Goal: Transaction & Acquisition: Purchase product/service

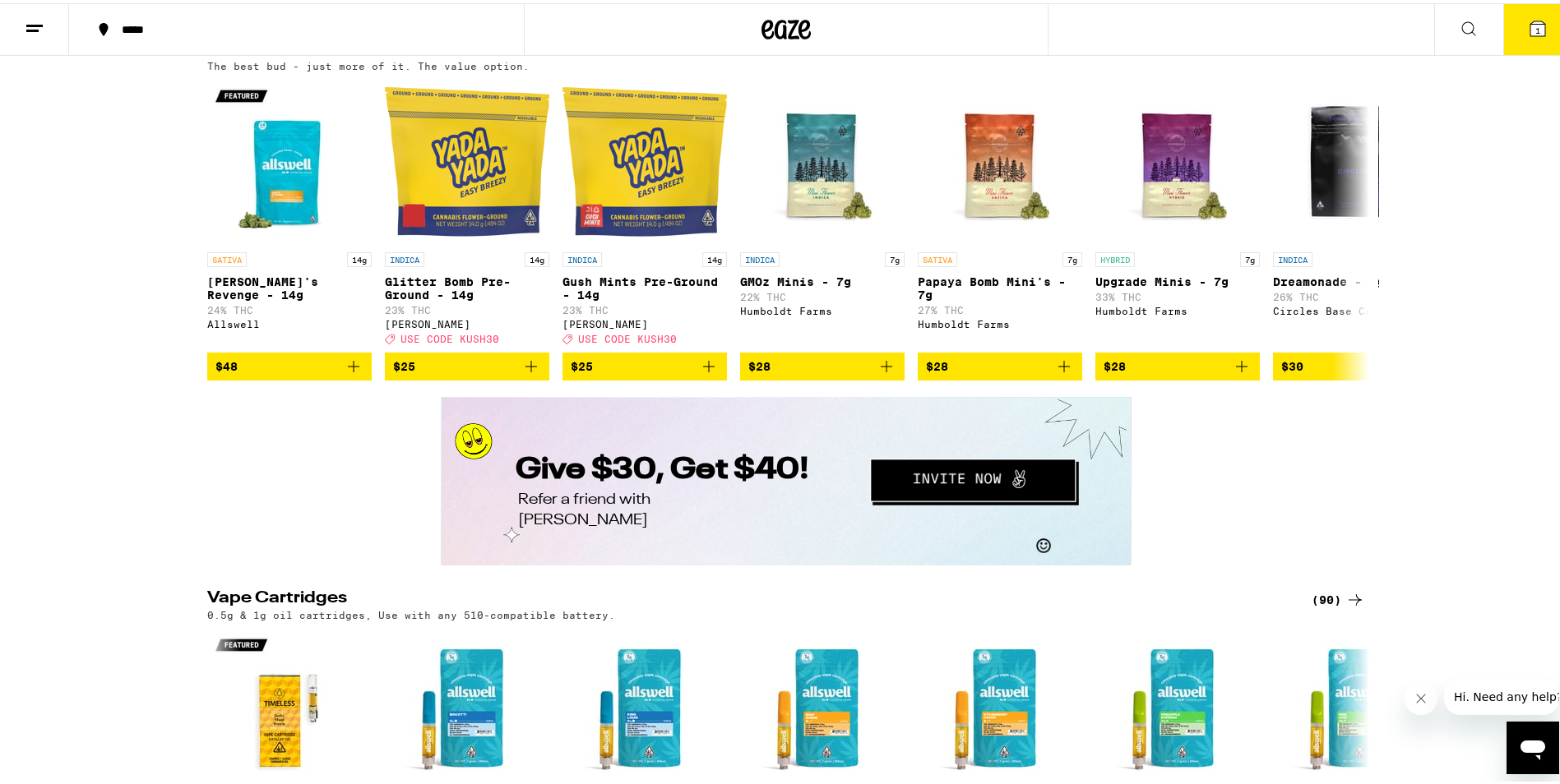
scroll to position [2301, 0]
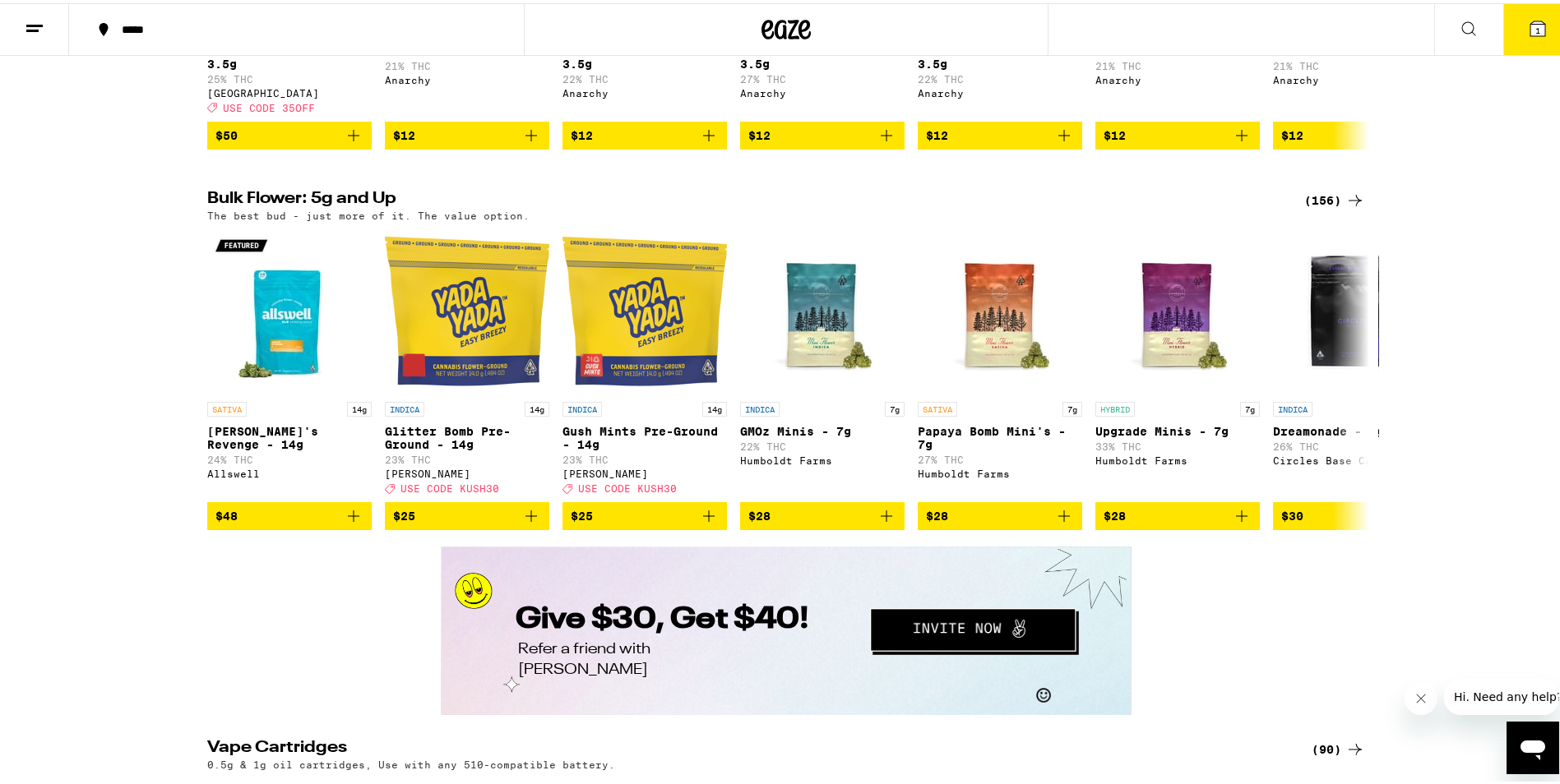
click at [1337, 208] on div "(156)" at bounding box center [1334, 197] width 61 height 20
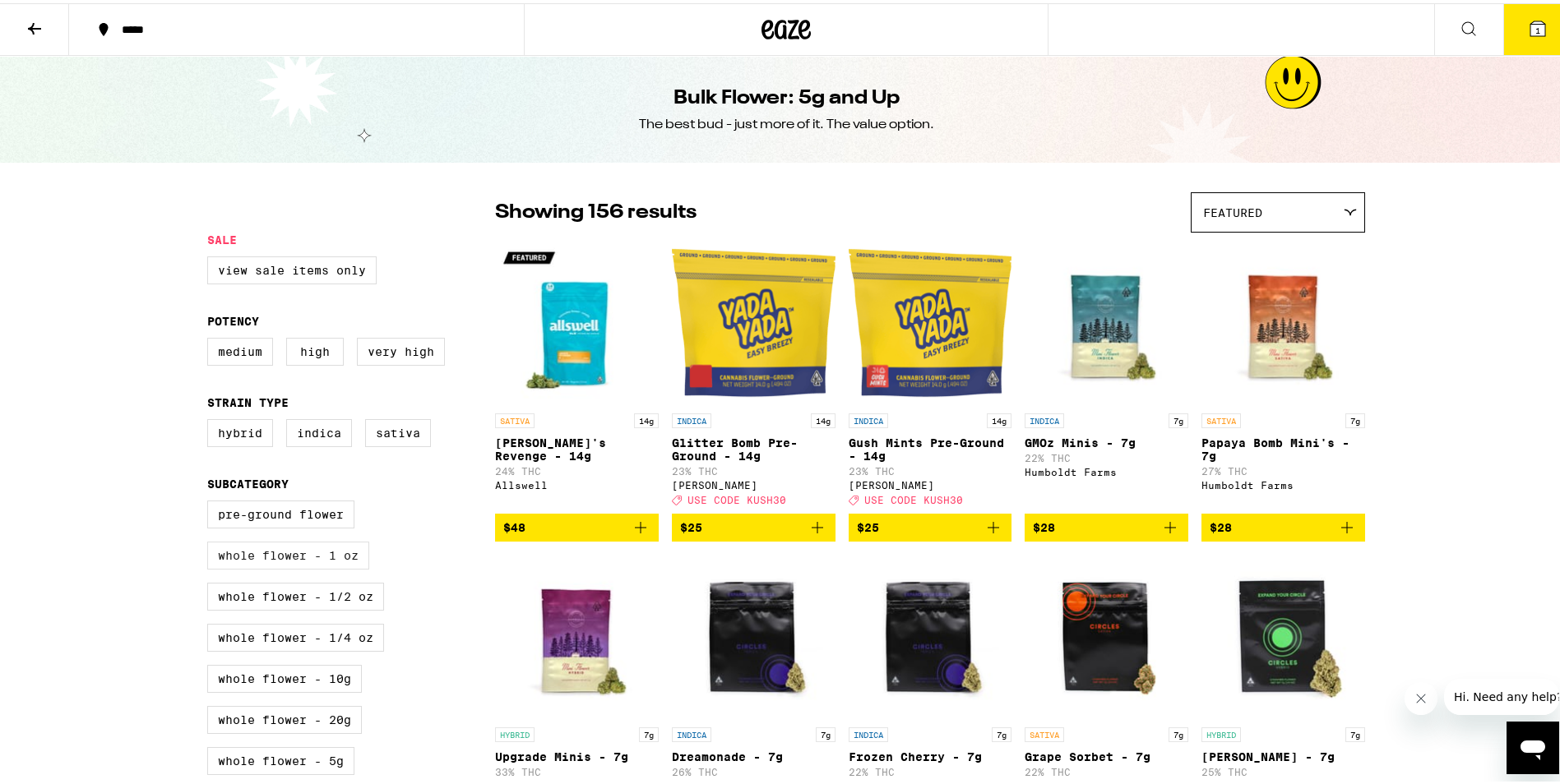
click at [301, 566] on label "Whole Flower - 1 oz" at bounding box center [288, 552] width 162 height 28
click at [211, 500] on input "Whole Flower - 1 oz" at bounding box center [210, 500] width 1 height 1
checkbox input "true"
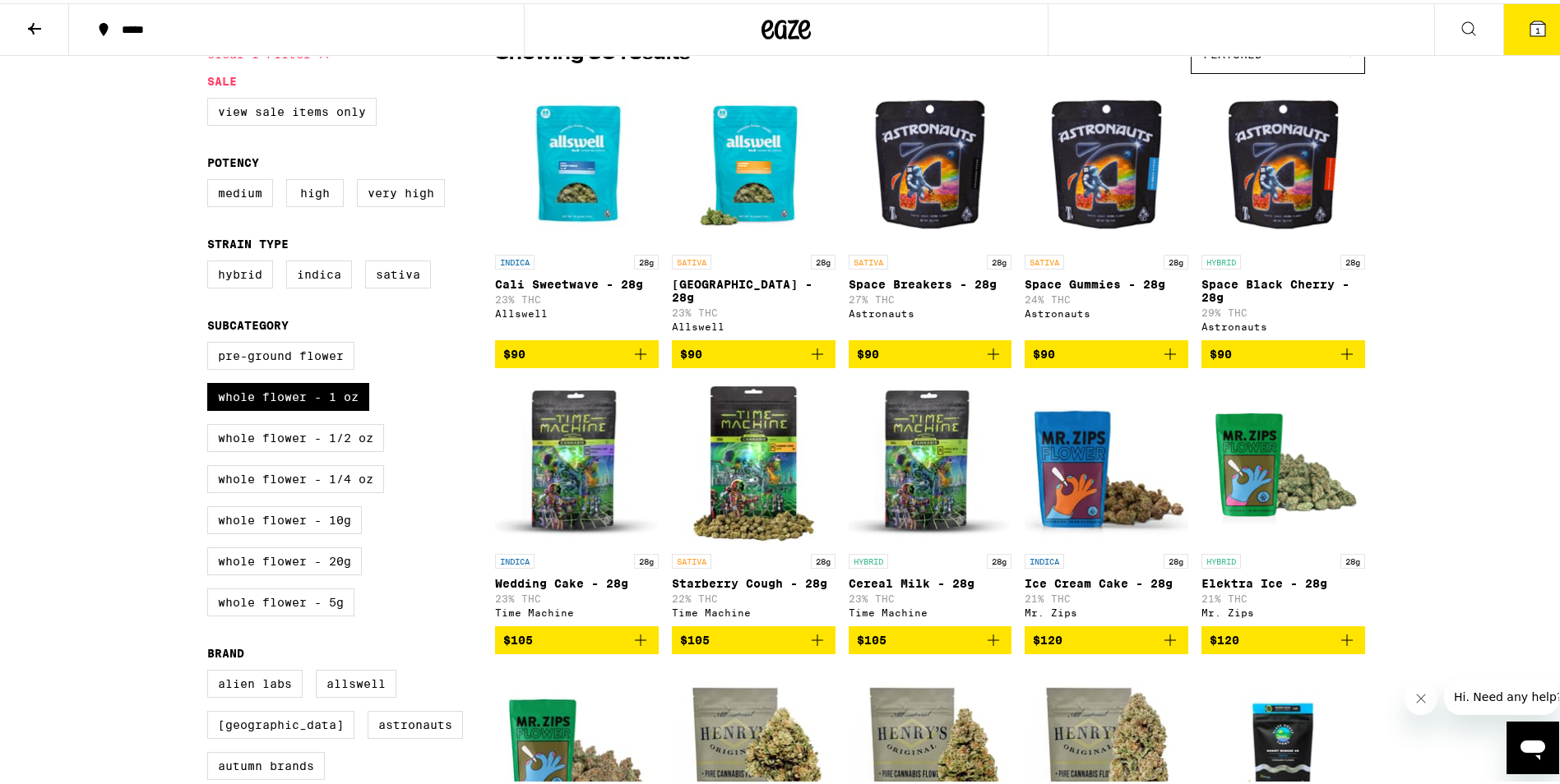
scroll to position [164, 0]
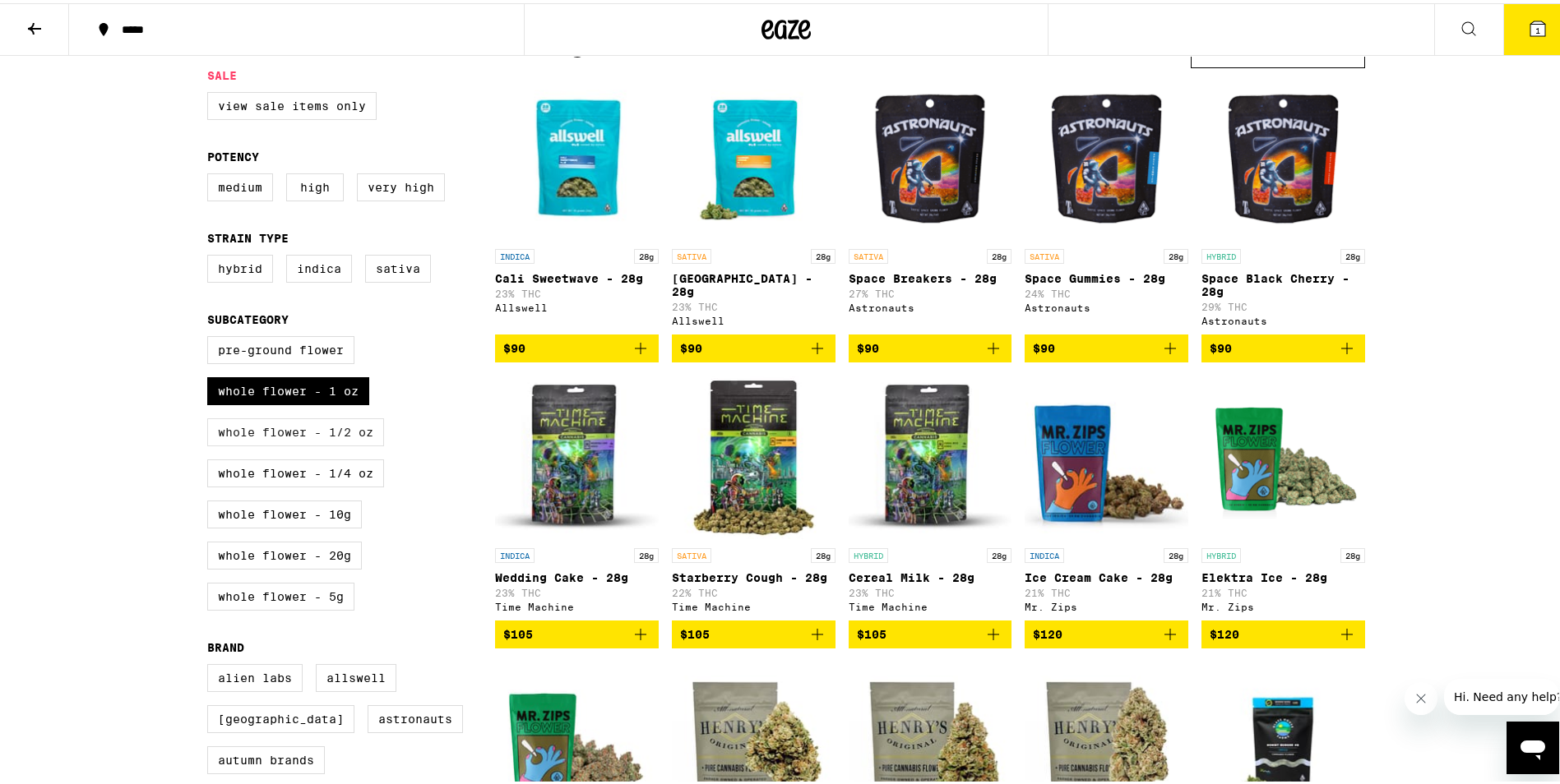
click at [346, 443] on label "Whole Flower - 1/2 oz" at bounding box center [296, 429] width 177 height 28
click at [211, 336] on input "Whole Flower - 1/2 oz" at bounding box center [210, 335] width 1 height 1
checkbox input "true"
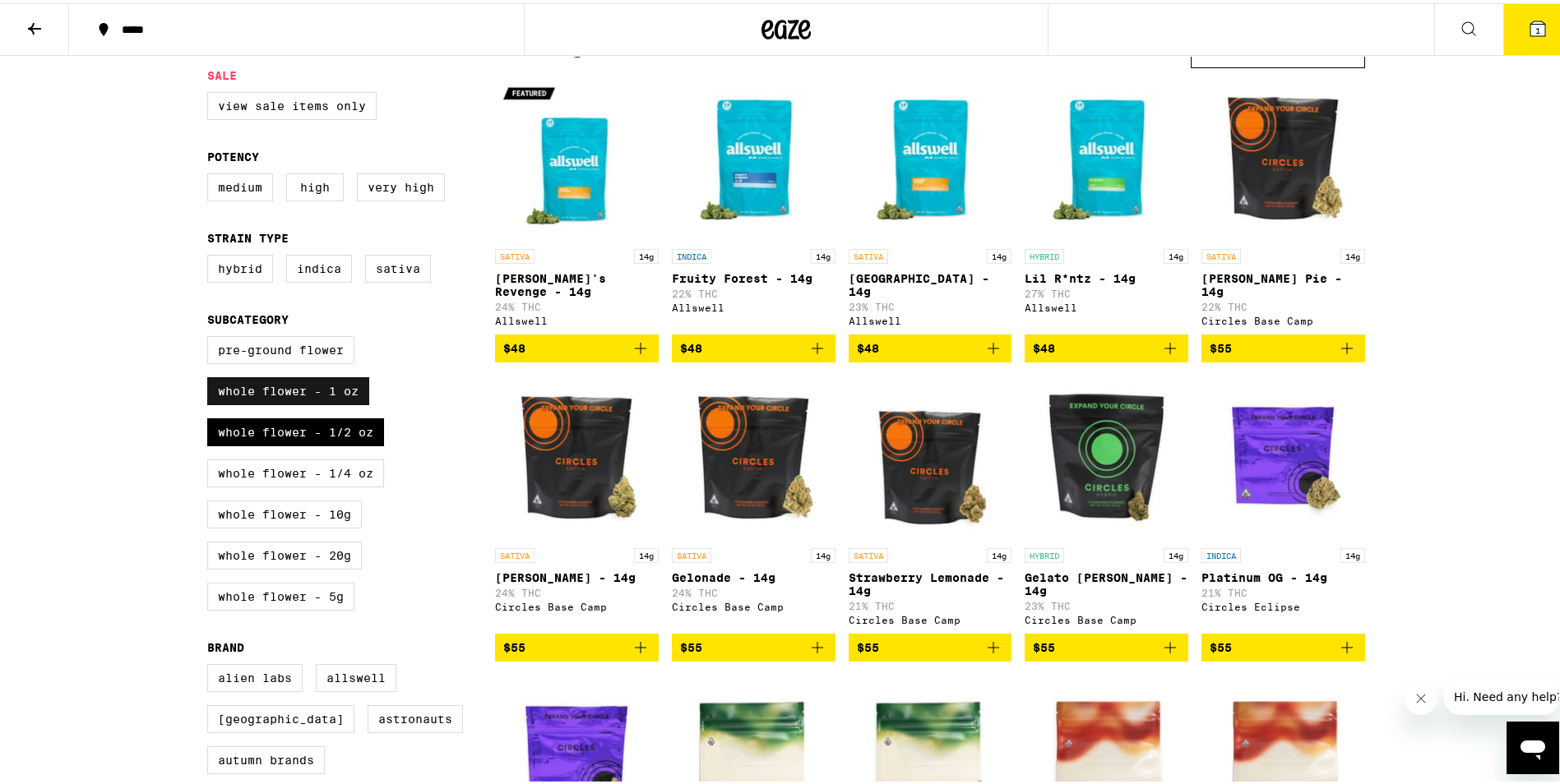
click at [319, 400] on label "Whole Flower - 1 oz" at bounding box center [288, 388] width 162 height 28
click at [211, 336] on input "Whole Flower - 1 oz" at bounding box center [210, 335] width 1 height 1
checkbox input "false"
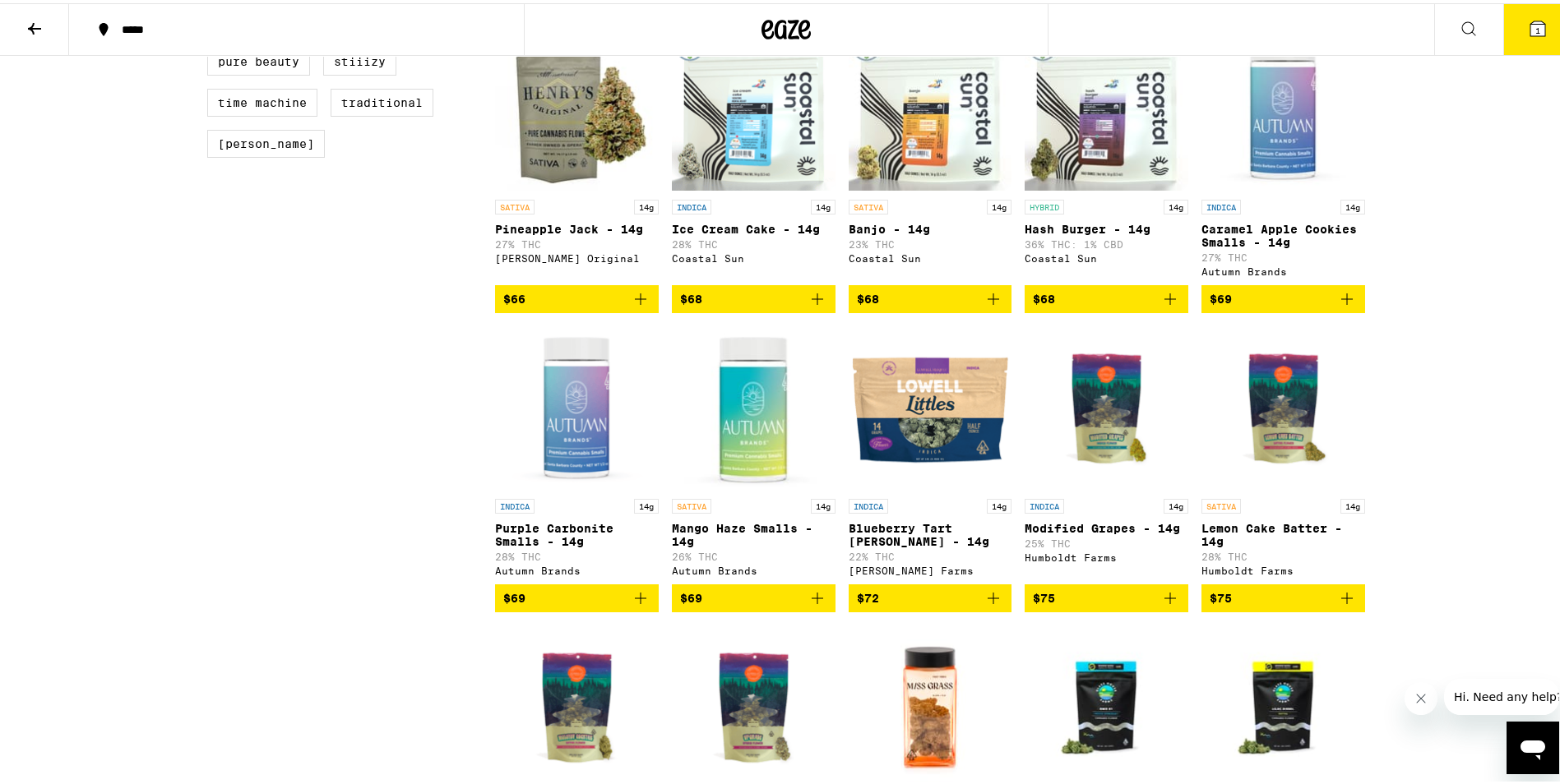
scroll to position [2219, 0]
